Goal: Information Seeking & Learning: Learn about a topic

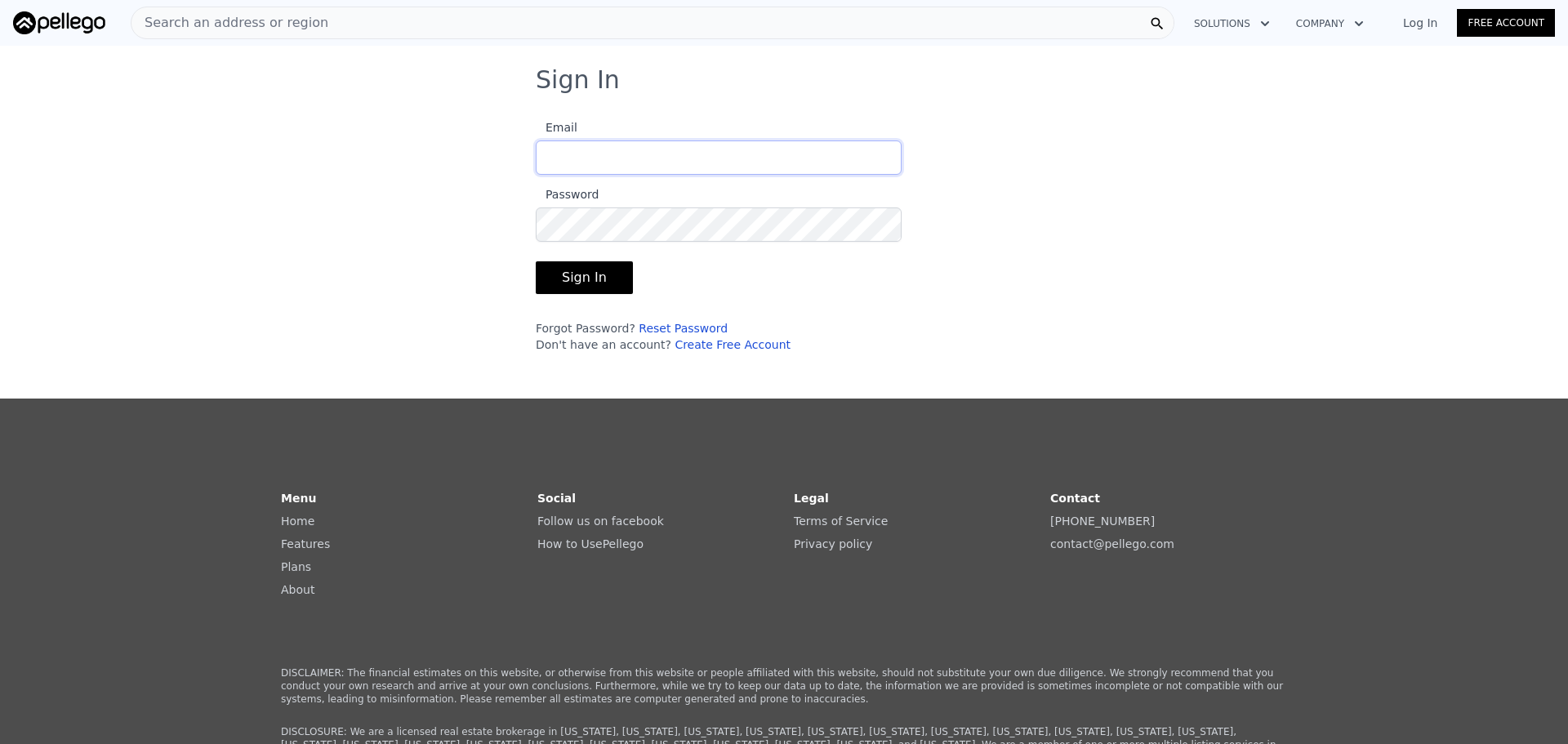
type input "[EMAIL_ADDRESS][DOMAIN_NAME]"
click at [574, 271] on button "Sign In" at bounding box center [584, 277] width 97 height 32
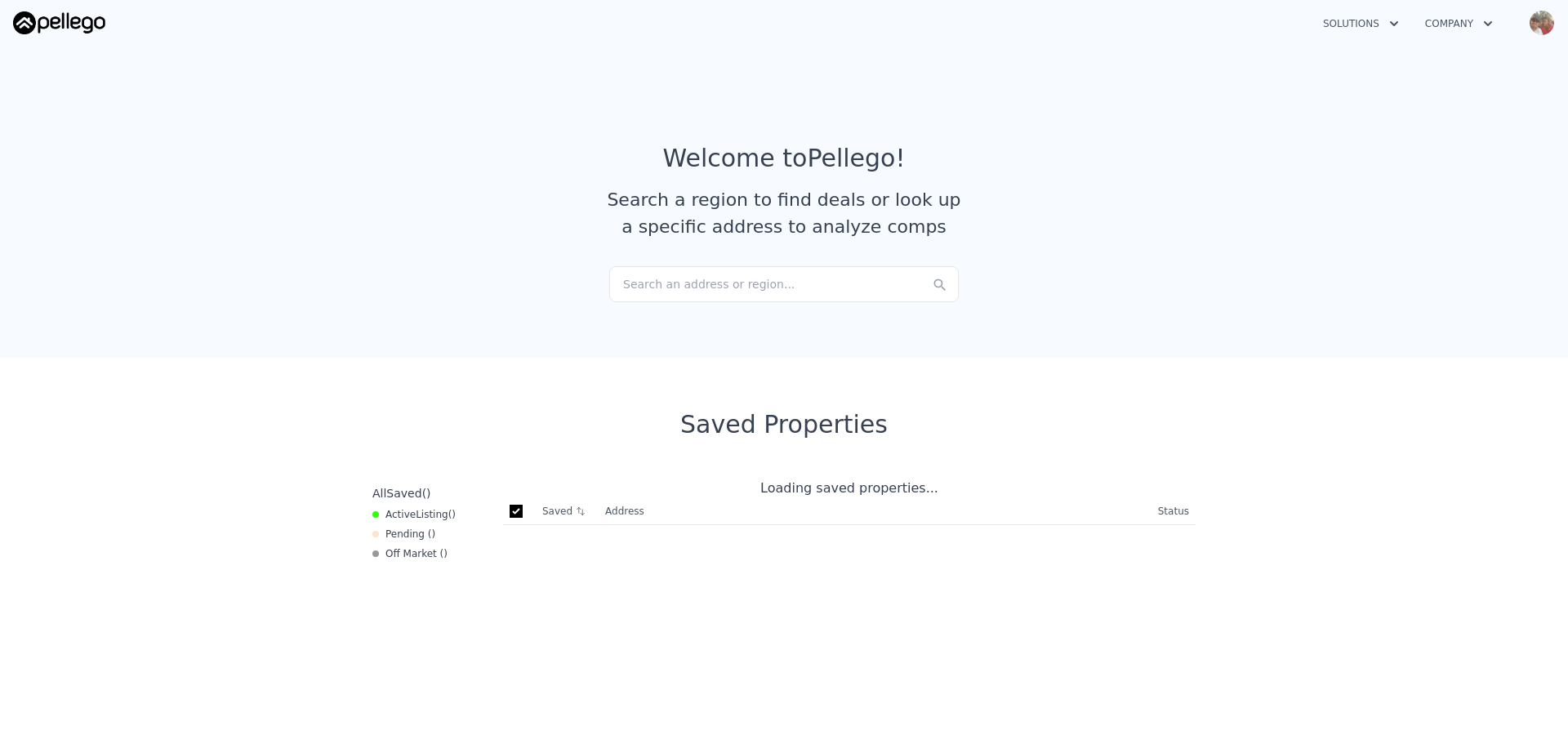
checkbox input "true"
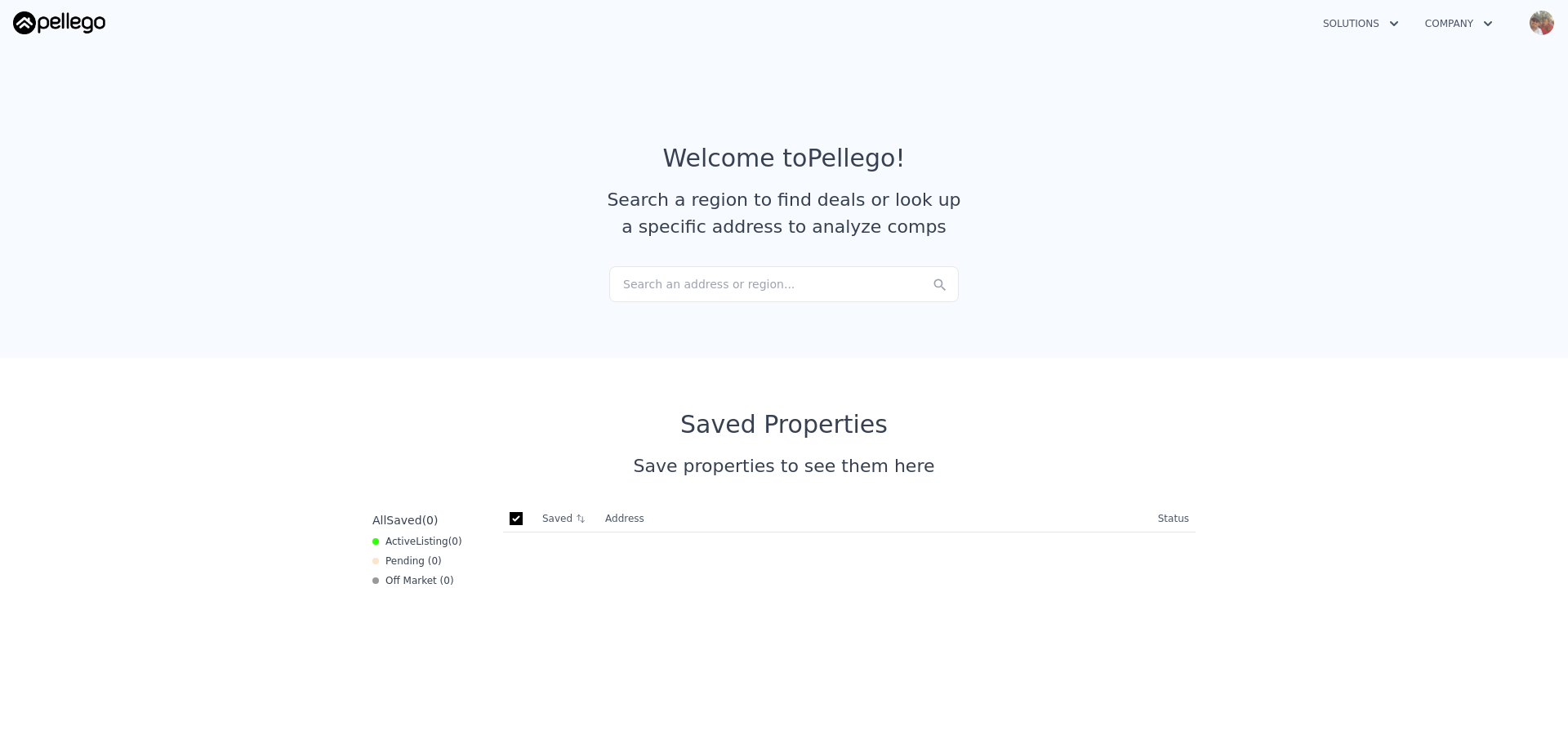
click at [655, 283] on div "Search an address or region..." at bounding box center [784, 284] width 350 height 36
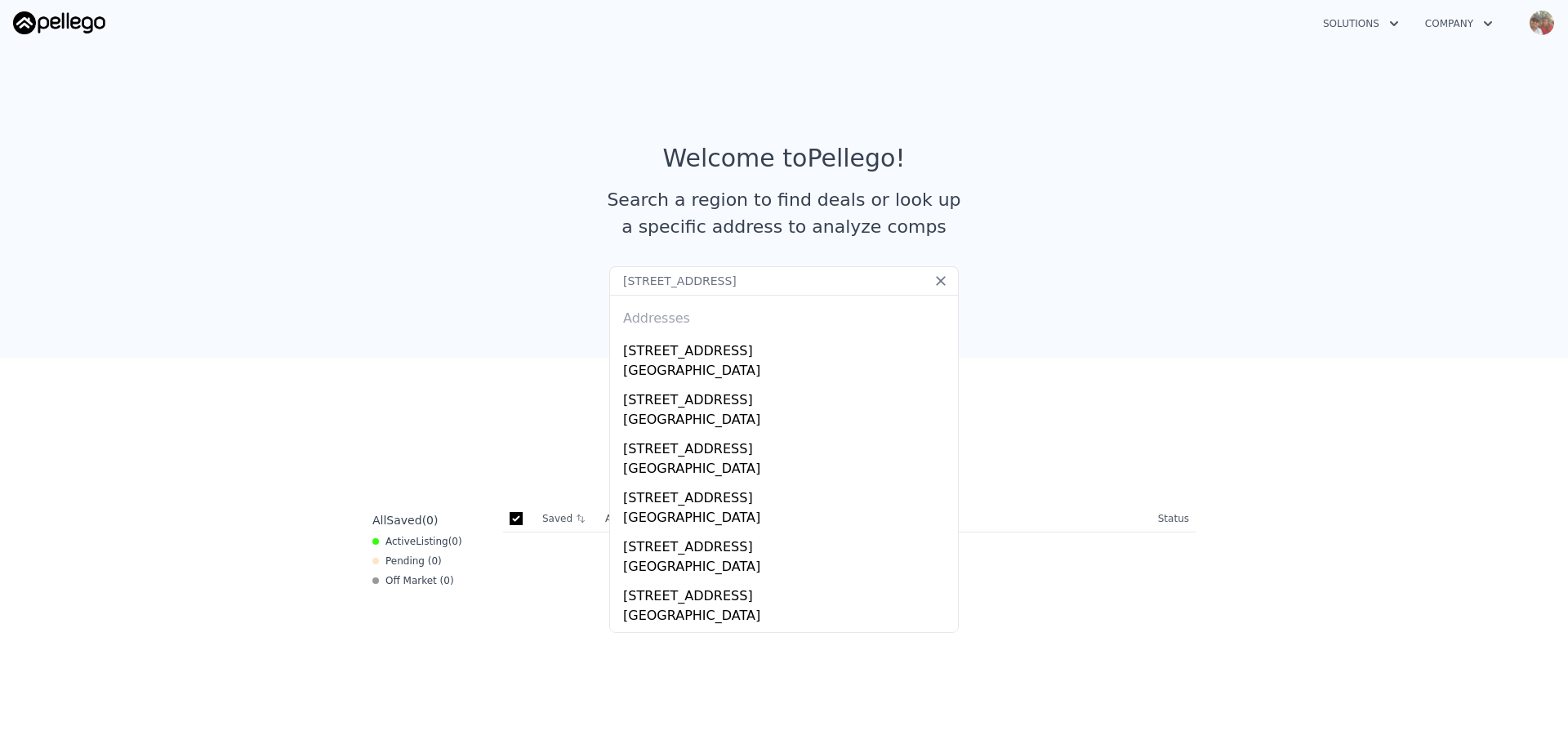
type input "[STREET_ADDRESS]"
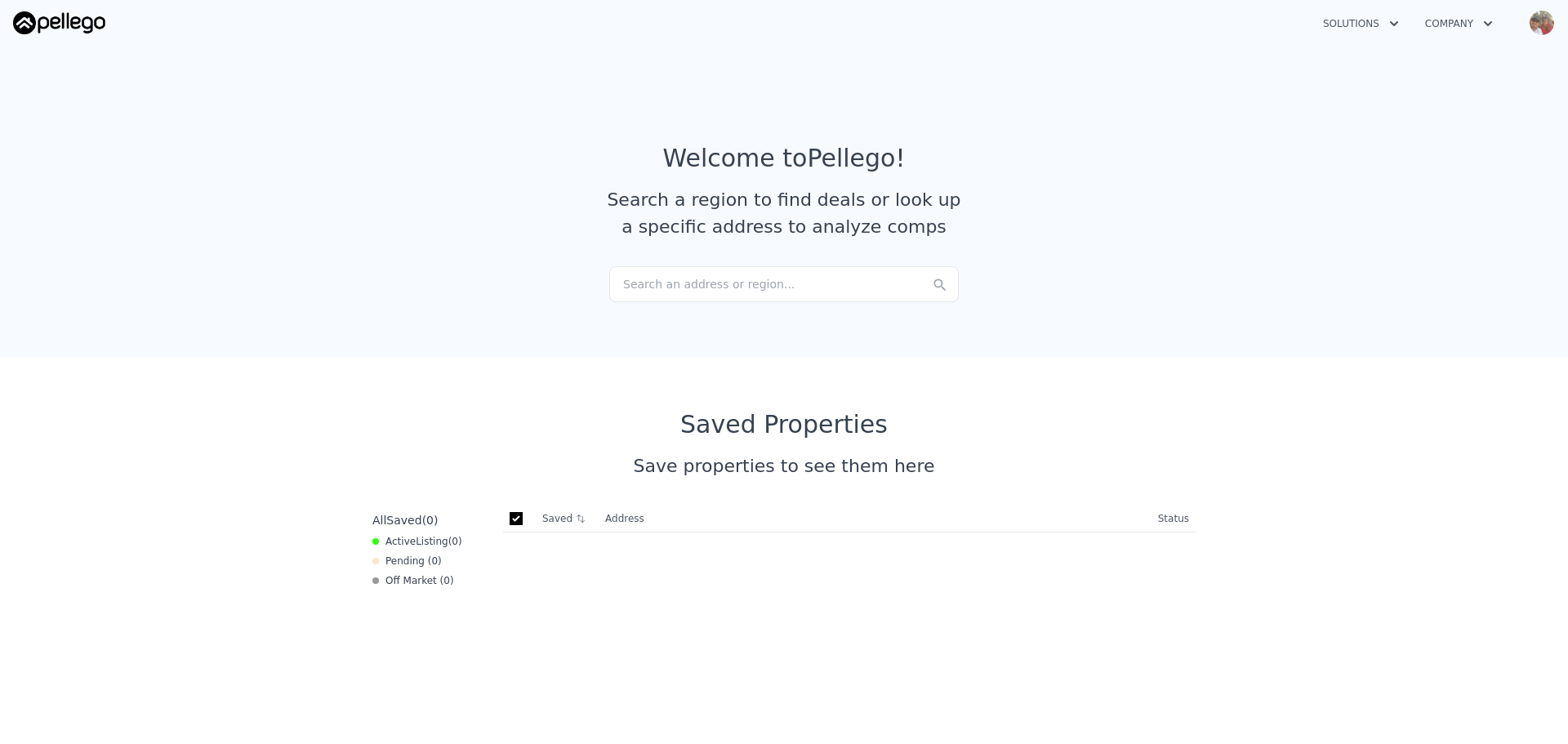
click at [670, 284] on div "Search an address or region..." at bounding box center [784, 284] width 350 height 36
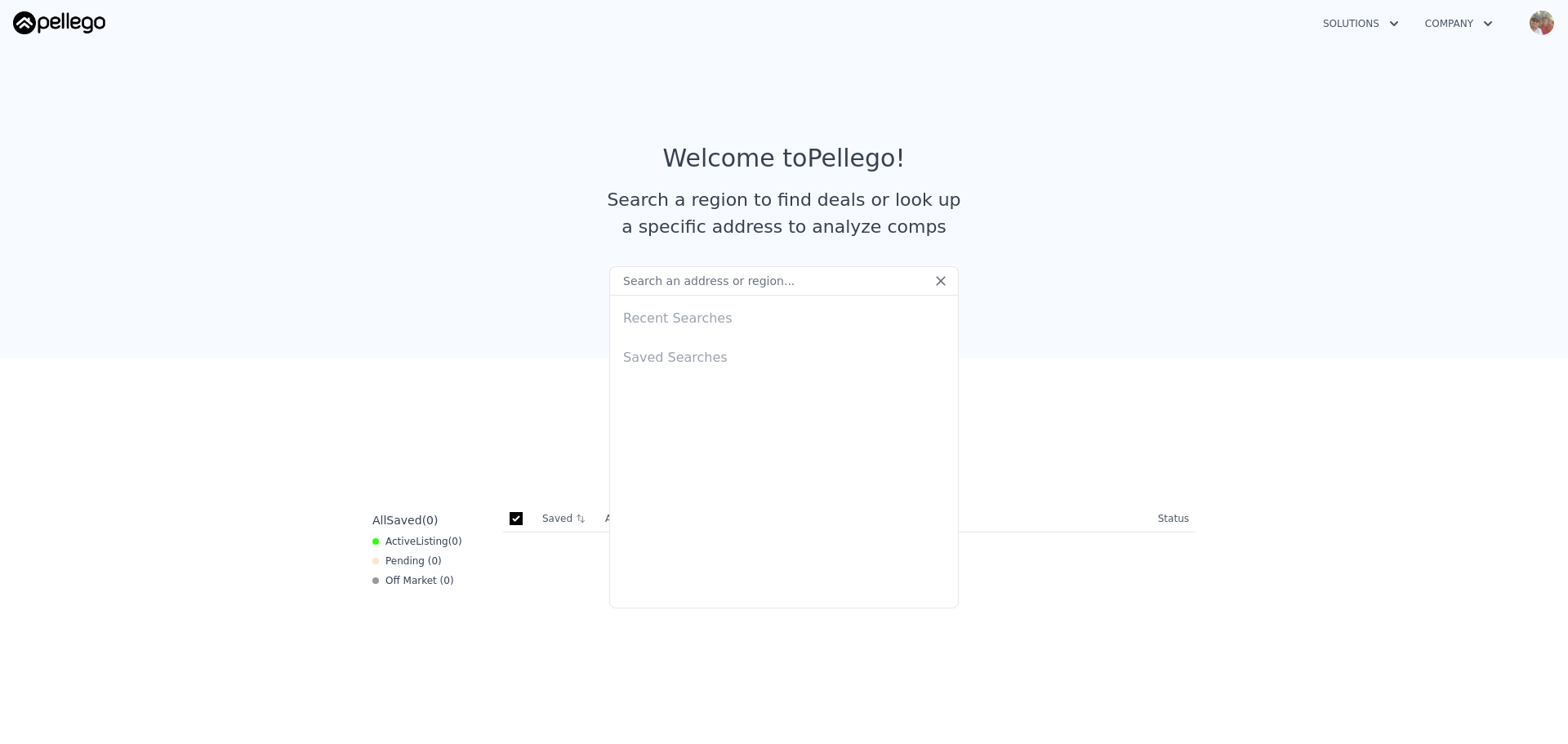
type input "[STREET_ADDRESS]"
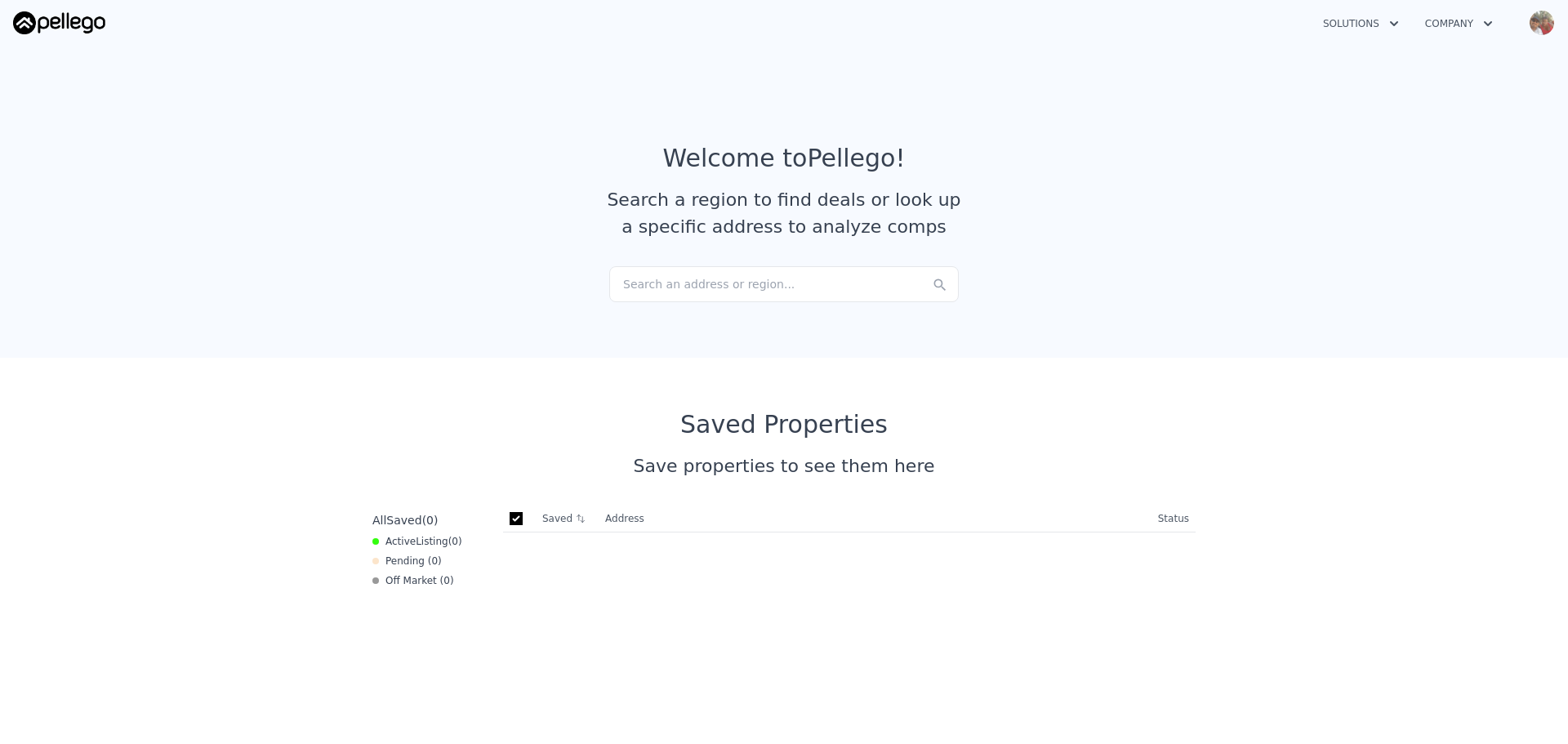
click at [311, 255] on article "Welcome to Pellego ! Search a region to find deals or look up a specific addres…" at bounding box center [784, 204] width 1045 height 123
click at [759, 292] on div "Search an address or region..." at bounding box center [784, 284] width 350 height 36
click at [448, 232] on article "Welcome to Pellego ! Search a region to find deals or look up a specific addres…" at bounding box center [784, 204] width 1045 height 123
click at [769, 281] on div "Search an address or region..." at bounding box center [784, 284] width 350 height 36
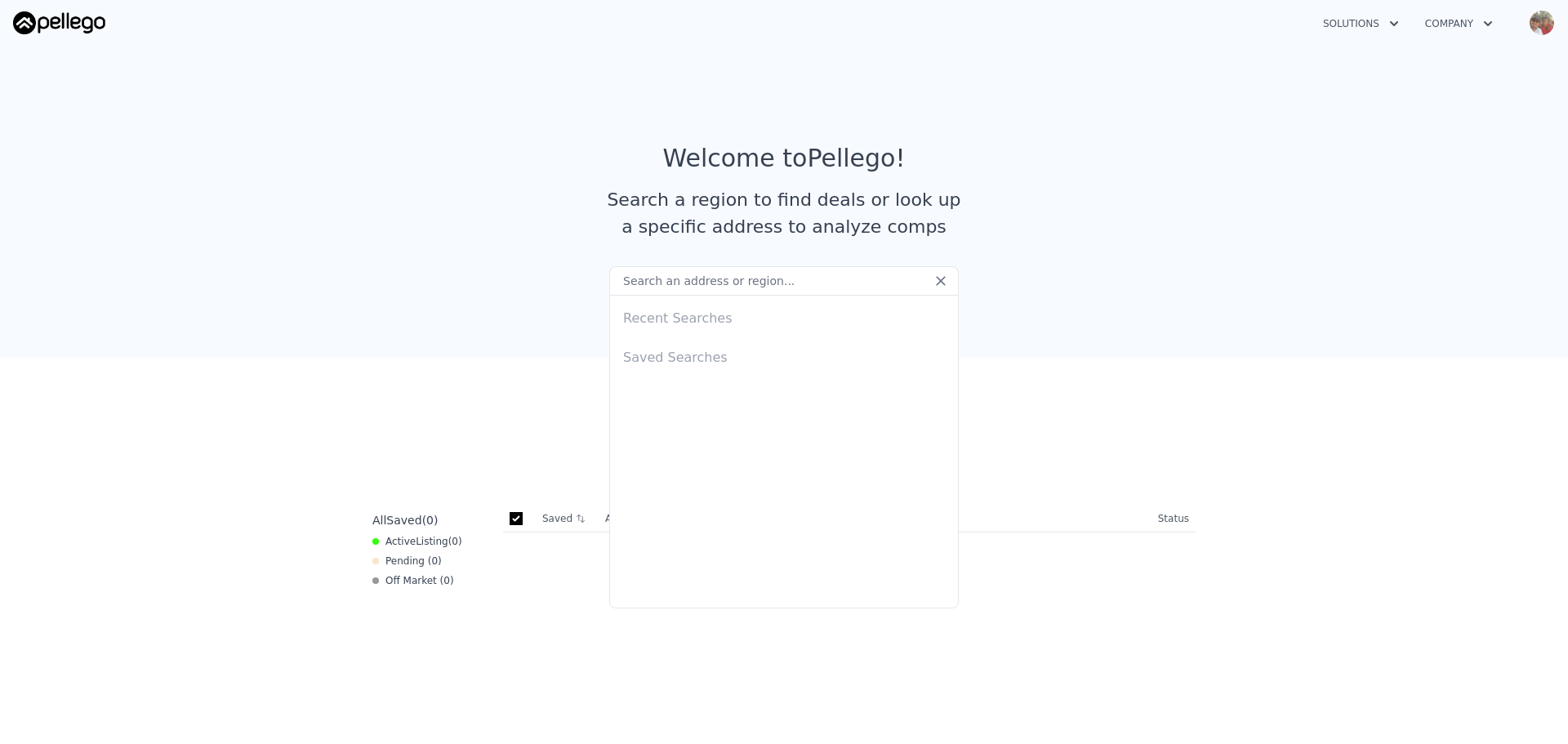
click at [462, 280] on section "Welcome to Pellego ! Search a region to find deals or look up a specific addres…" at bounding box center [784, 199] width 1568 height 318
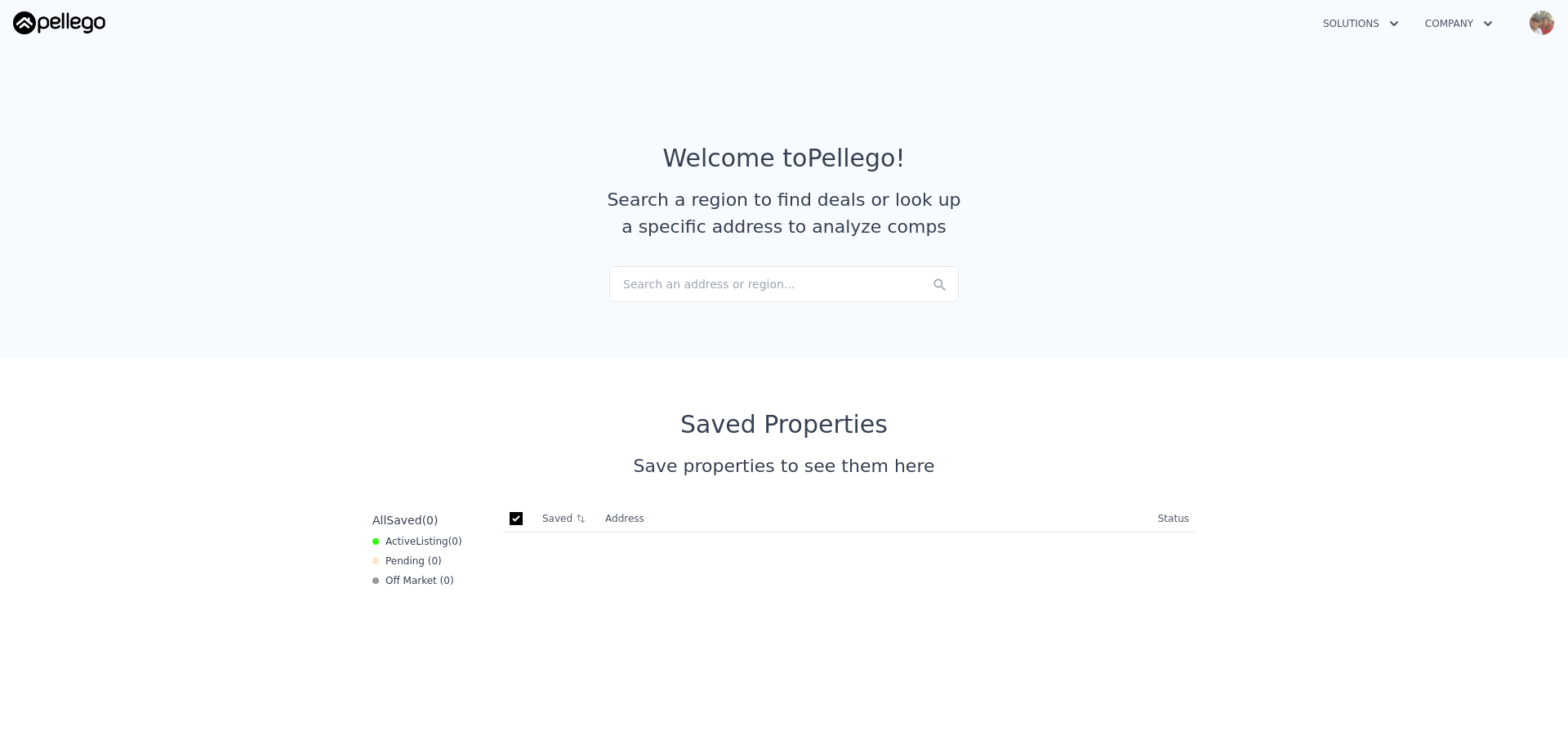
click at [649, 292] on div "Search an address or region..." at bounding box center [784, 284] width 350 height 36
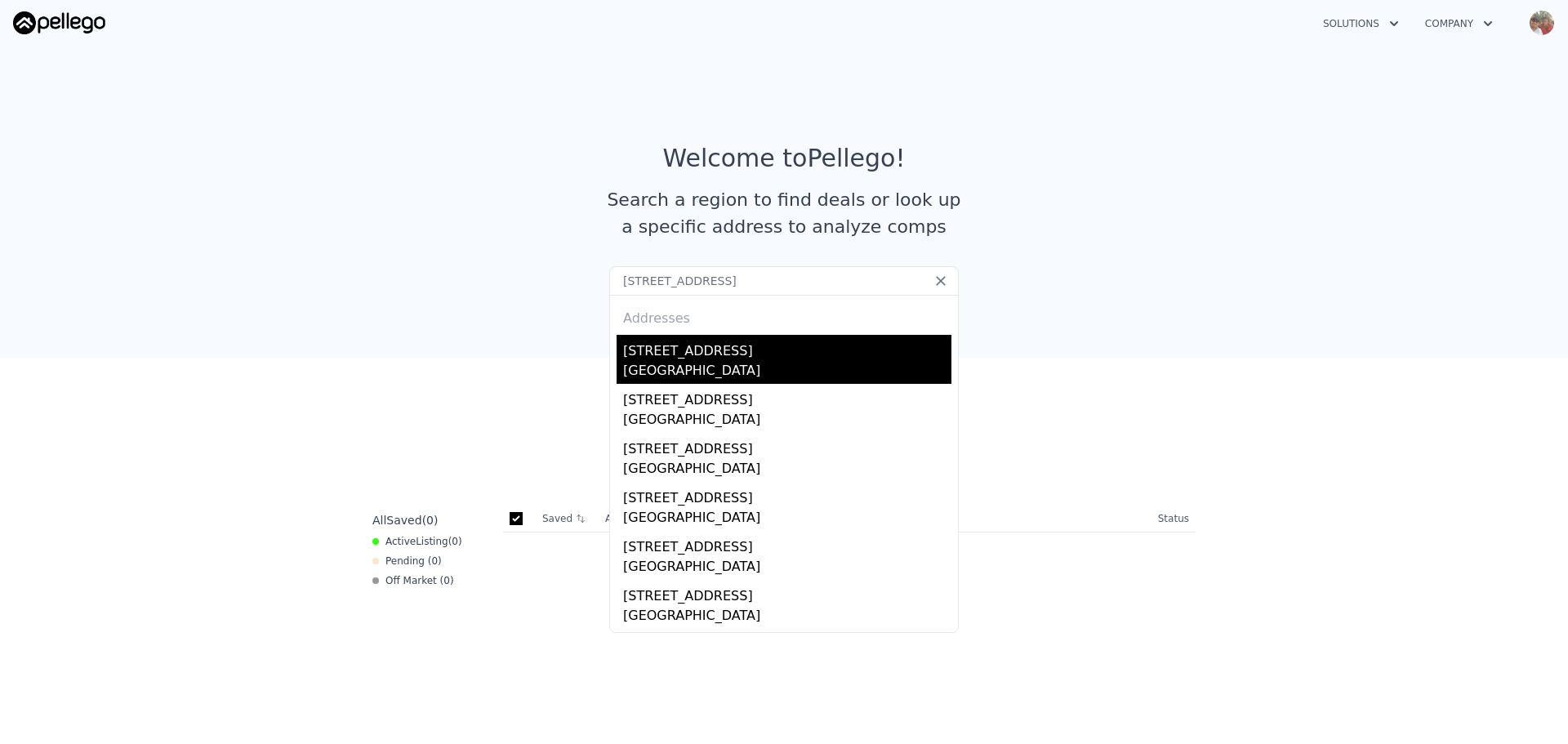
type input "[STREET_ADDRESS]"
click at [651, 355] on div "[STREET_ADDRESS]" at bounding box center [787, 348] width 328 height 27
